Goal: Check status: Check status

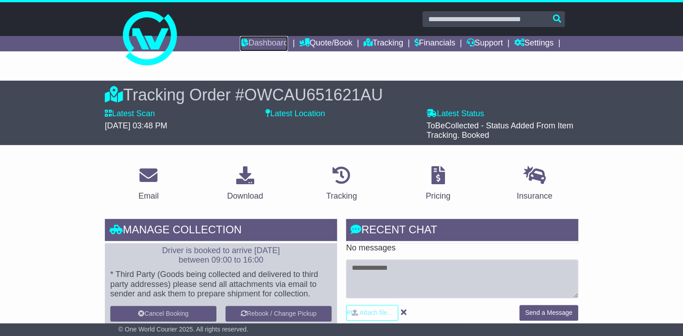
click at [269, 40] on link "Dashboard" at bounding box center [264, 43] width 48 height 15
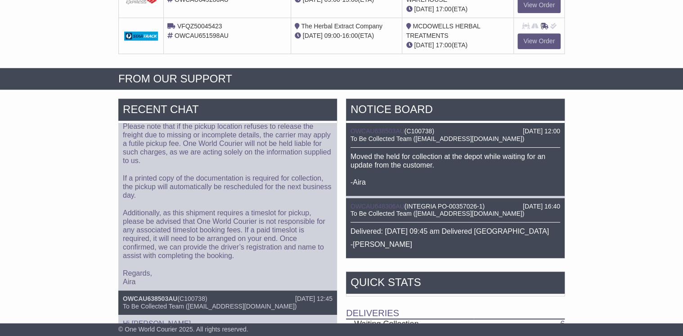
scroll to position [288, 0]
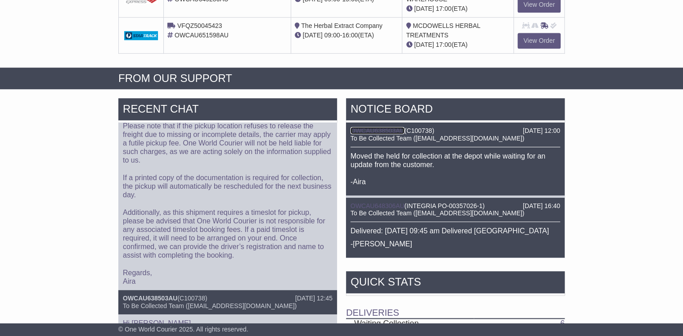
click at [376, 127] on link "OWCAU638503AU" at bounding box center [377, 130] width 54 height 7
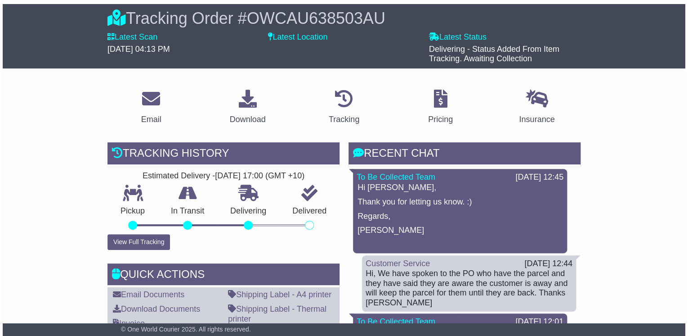
scroll to position [36, 0]
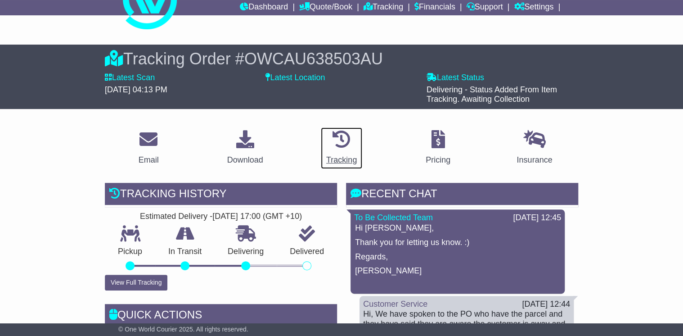
click at [345, 138] on icon at bounding box center [341, 139] width 18 height 18
